Goal: Task Accomplishment & Management: Use online tool/utility

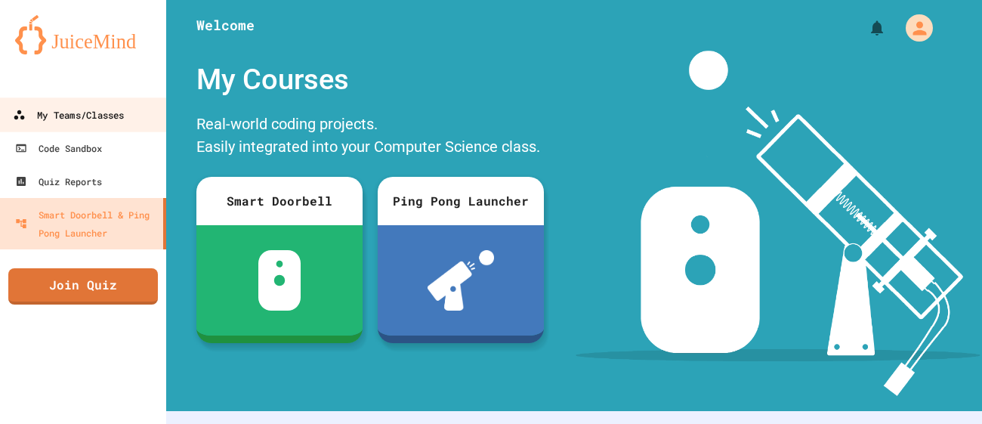
click at [97, 128] on link "My Teams/Classes" at bounding box center [83, 114] width 171 height 34
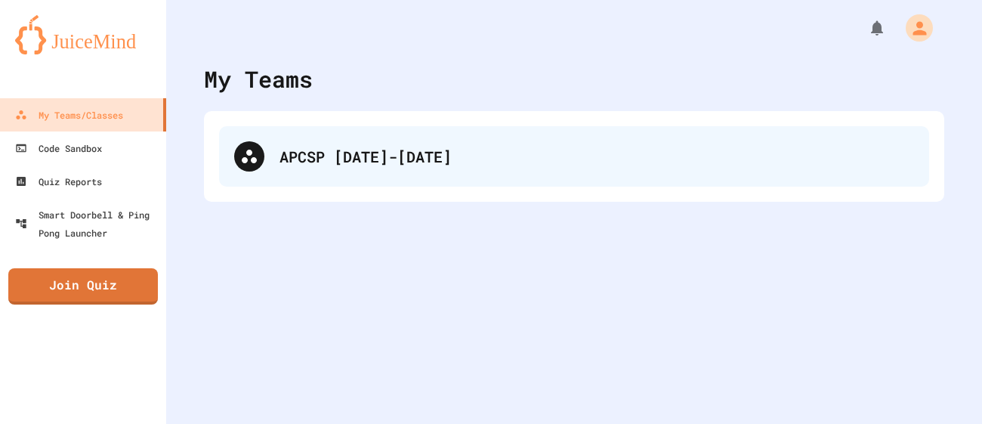
click at [265, 150] on div "APCSP [DATE]-[DATE]" at bounding box center [574, 156] width 710 height 60
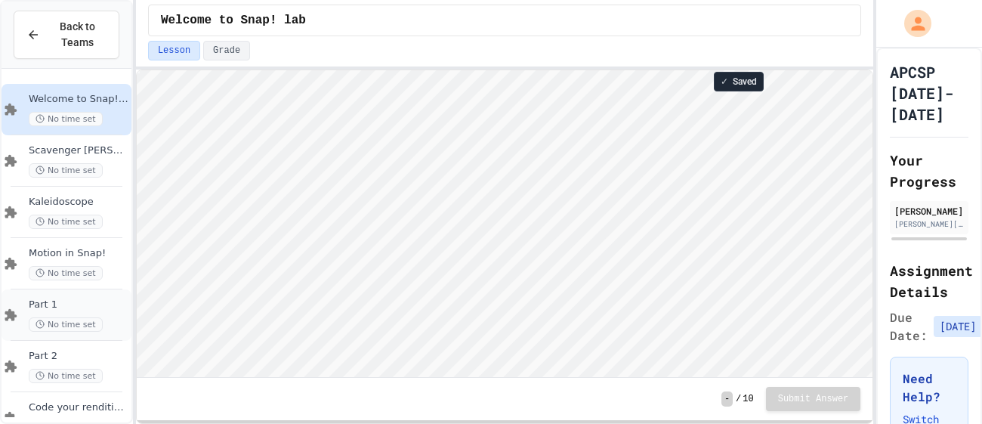
scroll to position [292, 0]
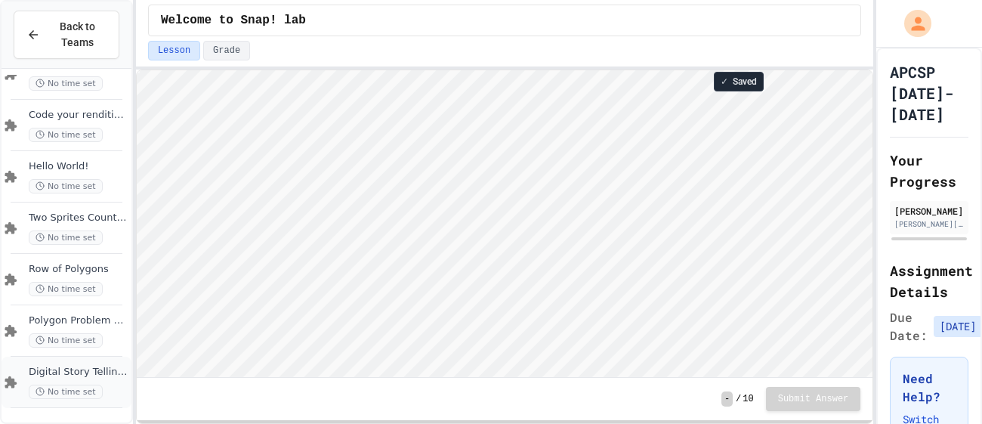
click at [78, 368] on span "Digital Story Telling - make sure you do the work in GC first." at bounding box center [79, 372] width 100 height 13
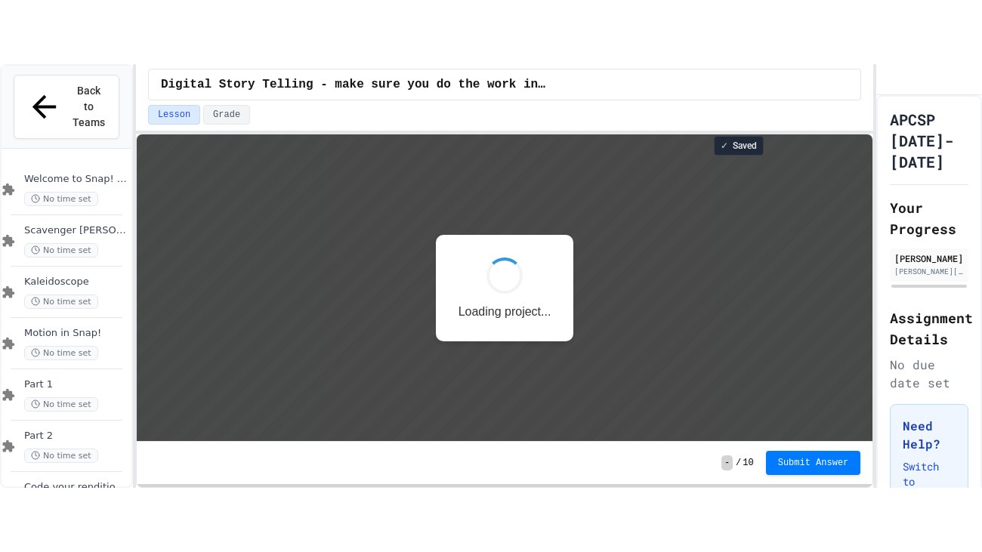
scroll to position [1, 0]
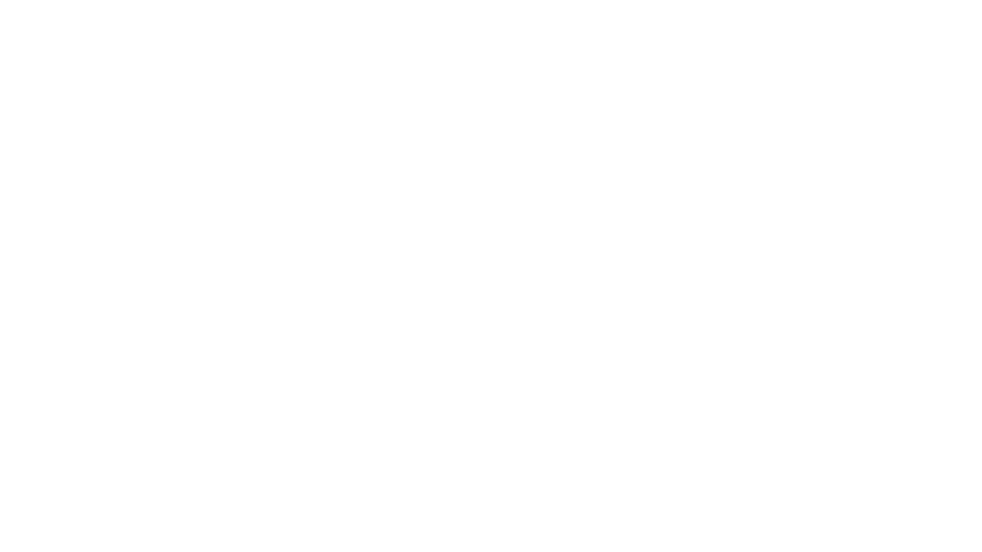
click at [535, 153] on div "We are updating our servers at 9:30PM EST [DATE]. [PERSON_NAME] should continue…" at bounding box center [491, 276] width 982 height 552
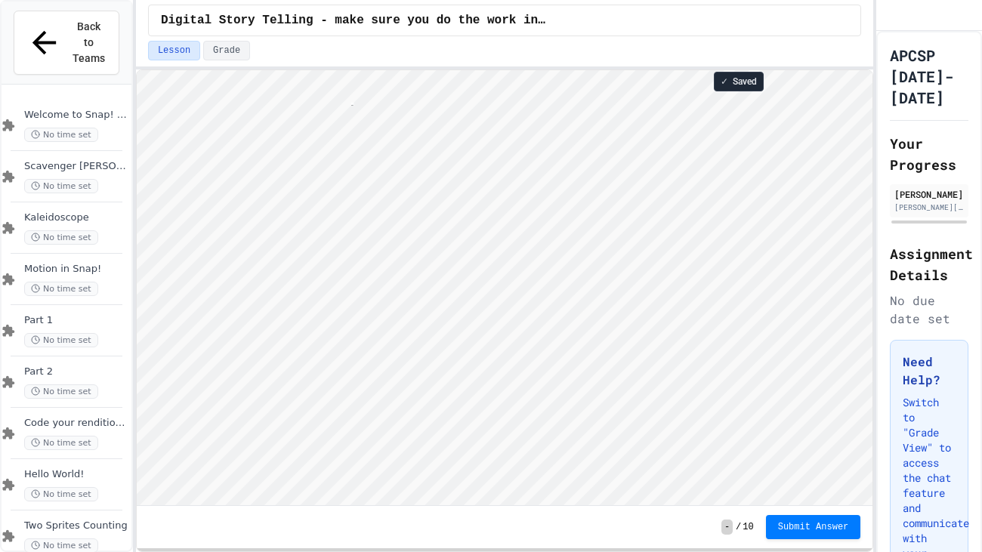
scroll to position [1, 4]
type textarea "*"
type textarea "*****"
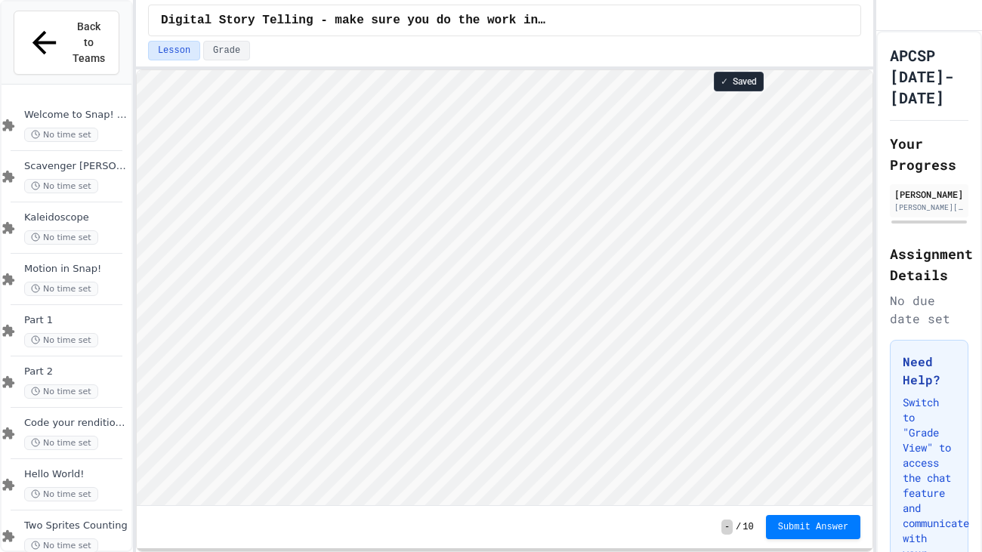
type textarea "*****"
type textarea "*"
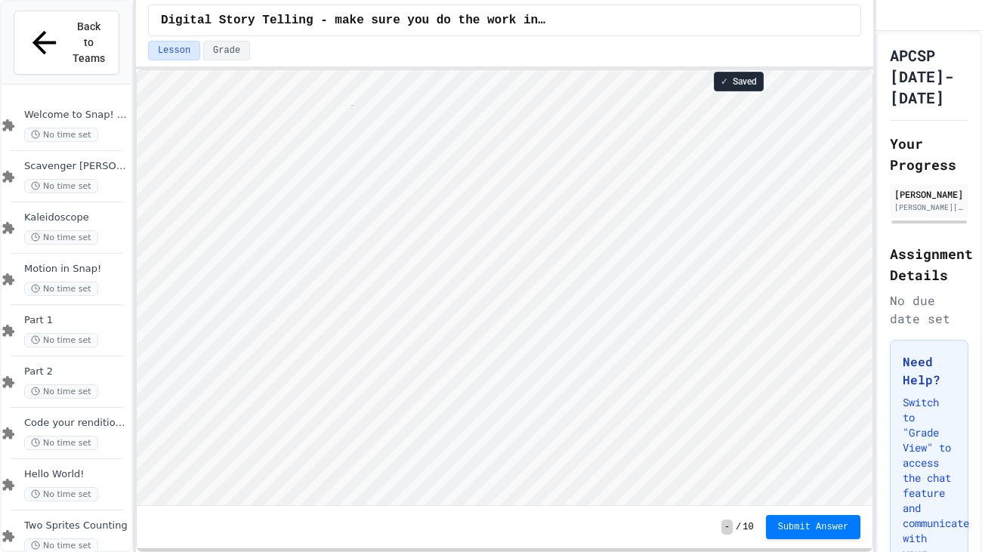
scroll to position [1, 69]
type textarea "**********"
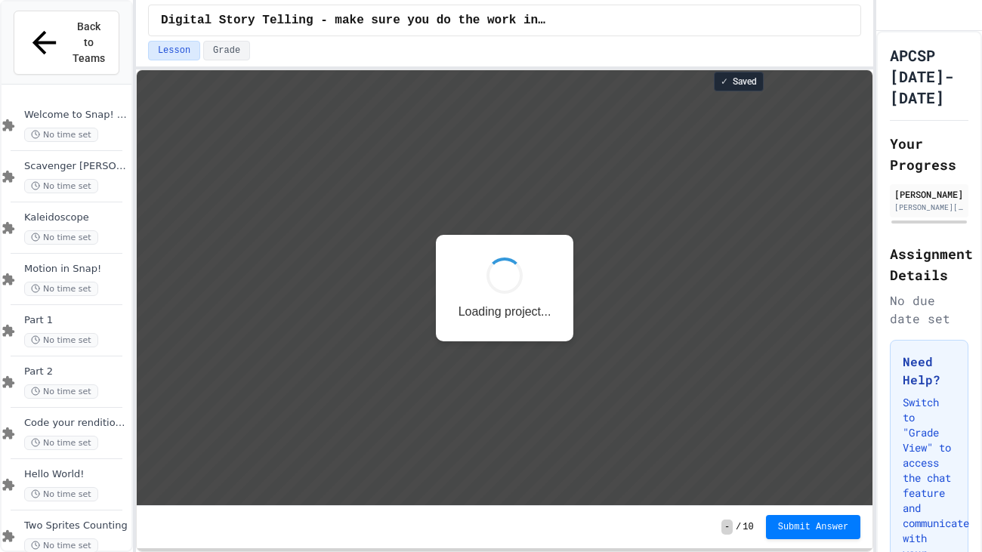
scroll to position [0, 0]
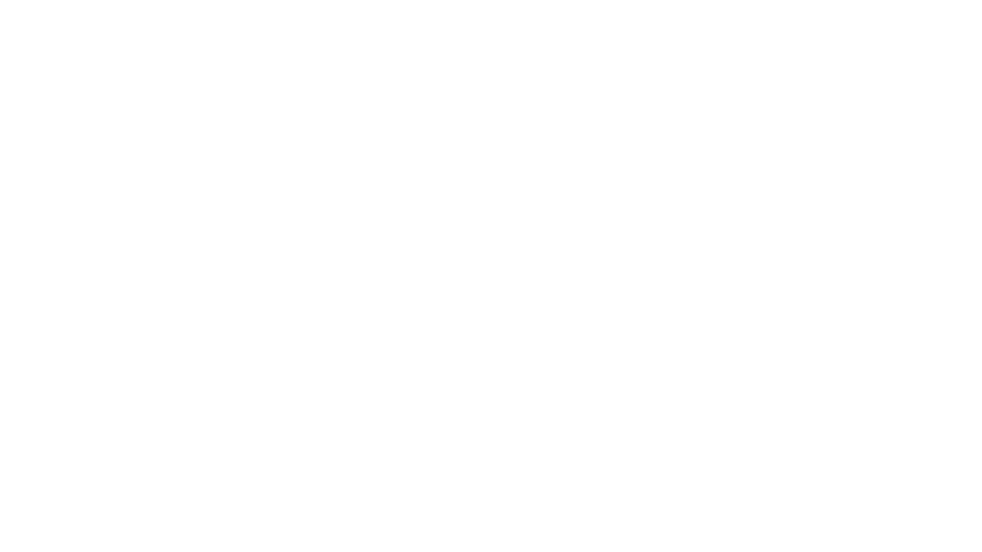
click at [777, 13] on div "We are updating our servers at 9:30PM EST [DATE]. [PERSON_NAME] should continue…" at bounding box center [491, 276] width 982 height 552
click at [779, 14] on div "We are updating our servers at 9:30PM EST [DATE]. [PERSON_NAME] should continue…" at bounding box center [491, 276] width 982 height 552
